Goal: Navigation & Orientation: Find specific page/section

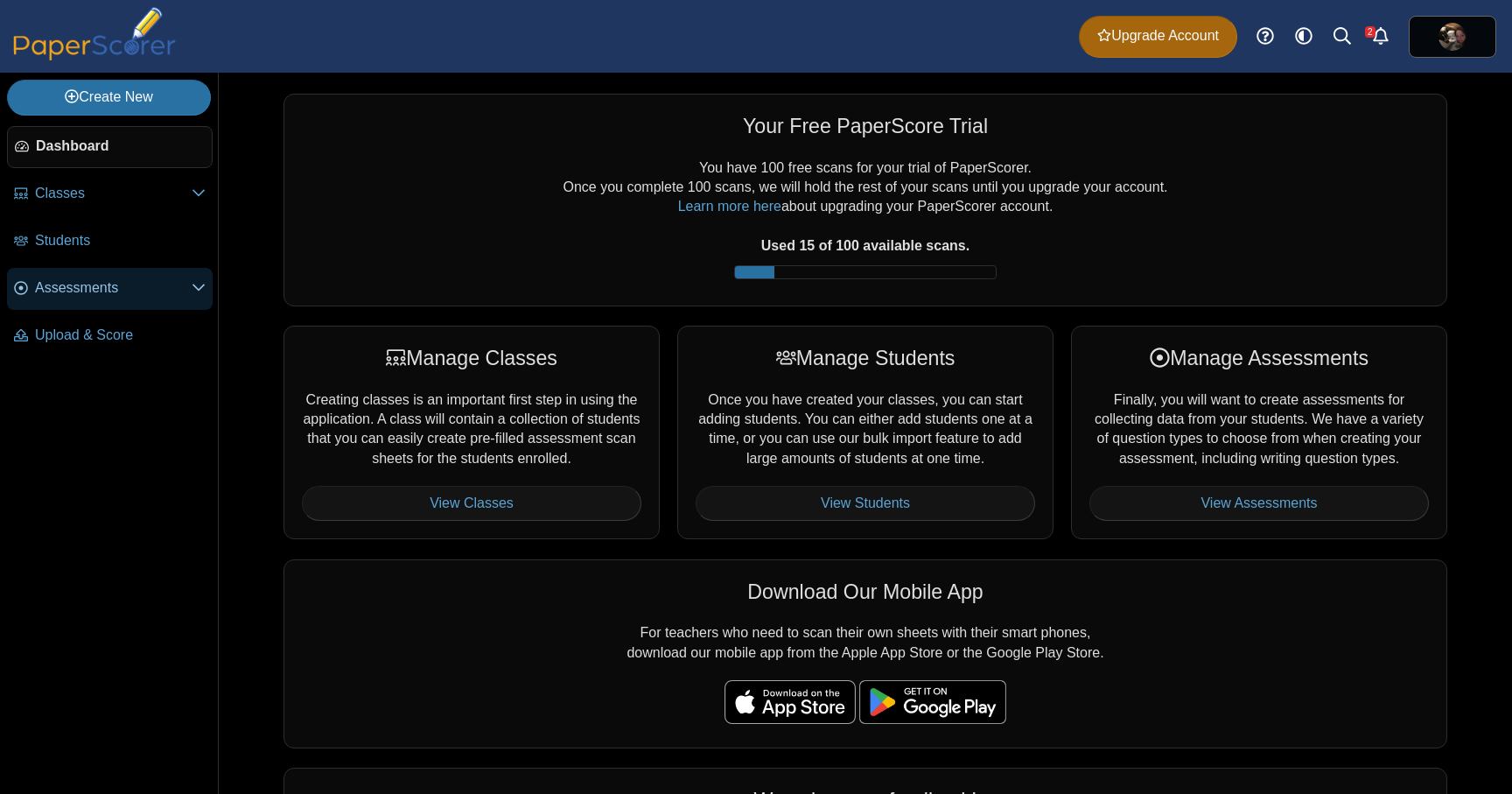
click at [194, 291] on icon at bounding box center [199, 286] width 14 height 14
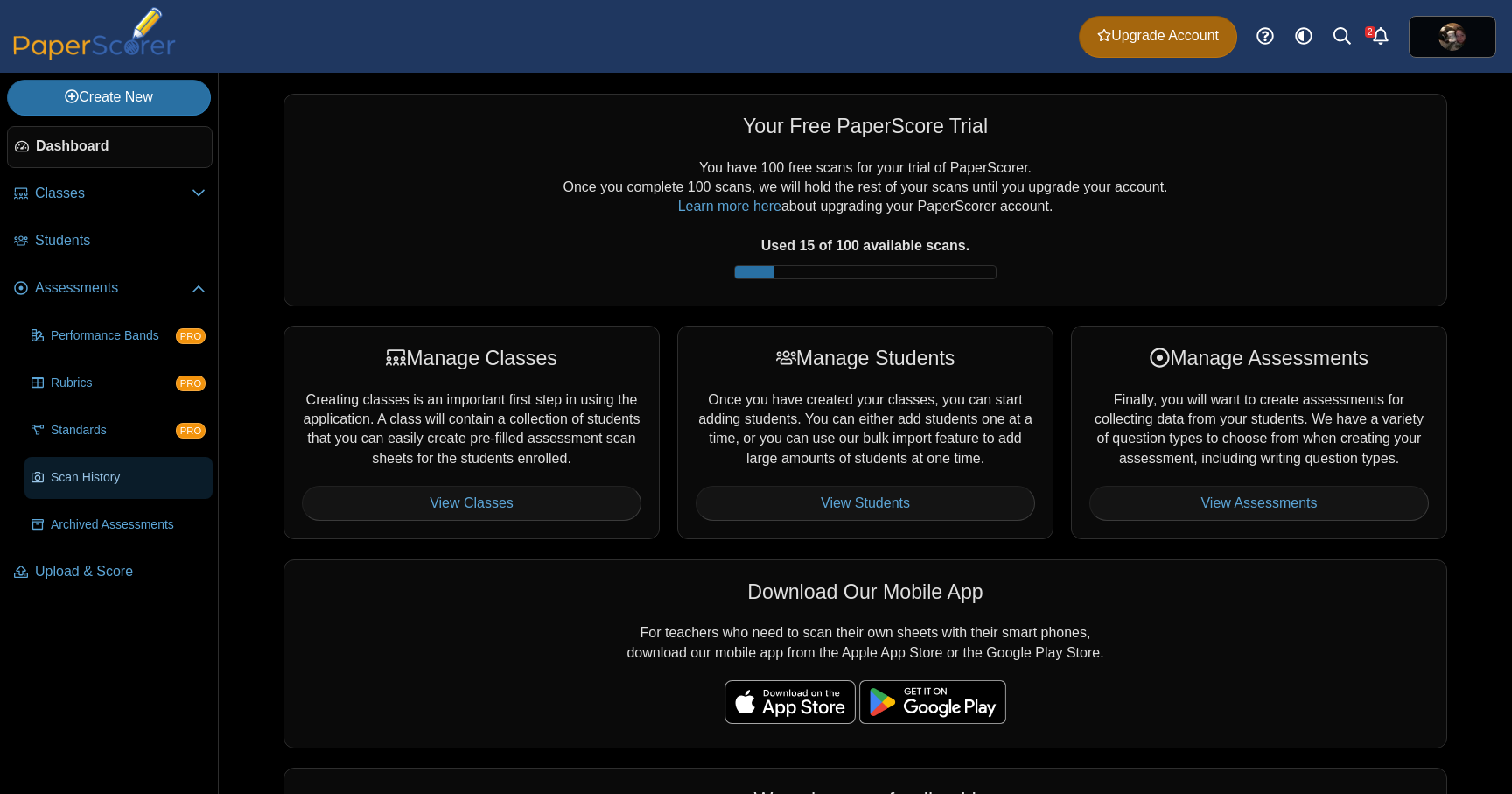
click at [98, 483] on span "Scan History" at bounding box center [128, 478] width 155 height 18
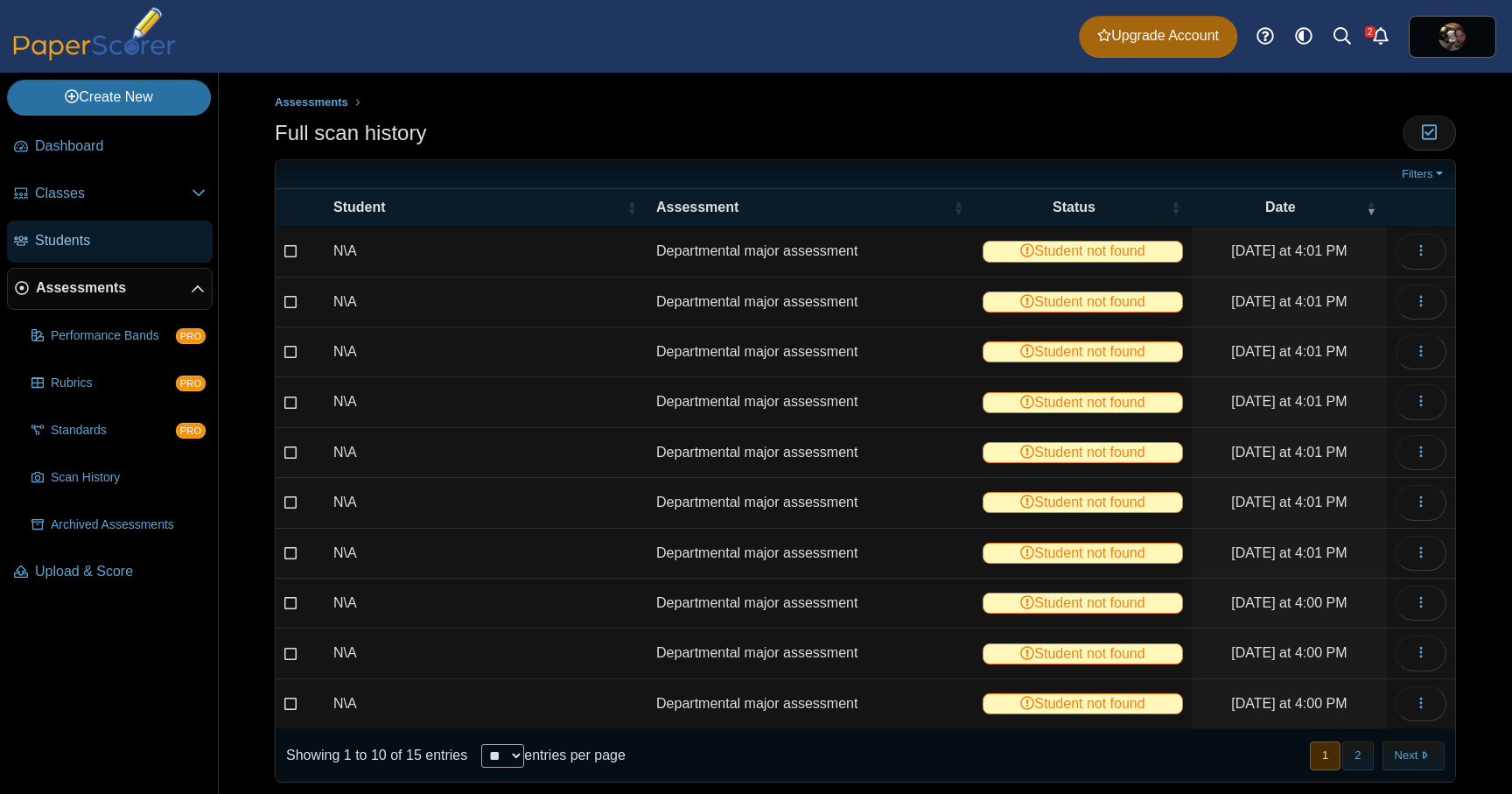
click at [123, 242] on span "Students" at bounding box center [120, 240] width 170 height 19
